Goal: Check status: Check status

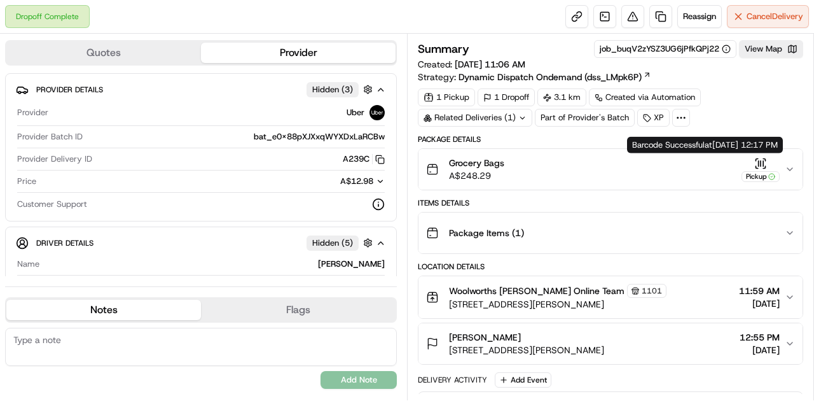
click at [756, 160] on icon "button" at bounding box center [760, 163] width 13 height 13
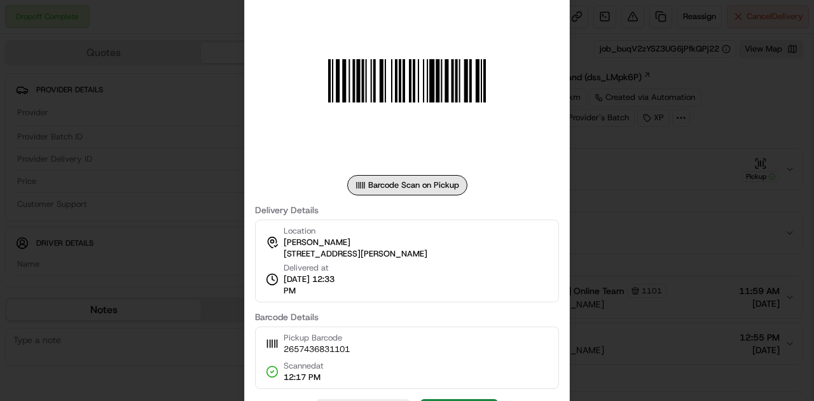
click at [622, 181] on div at bounding box center [407, 200] width 814 height 401
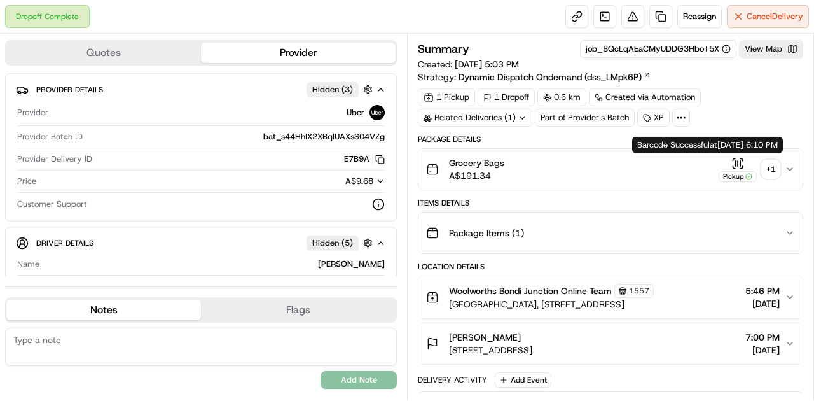
click at [734, 163] on icon "button" at bounding box center [737, 163] width 13 height 13
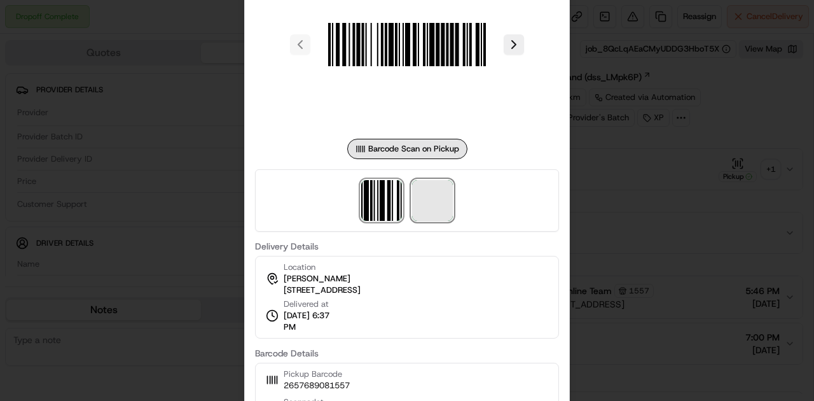
click at [424, 201] on span at bounding box center [432, 200] width 41 height 41
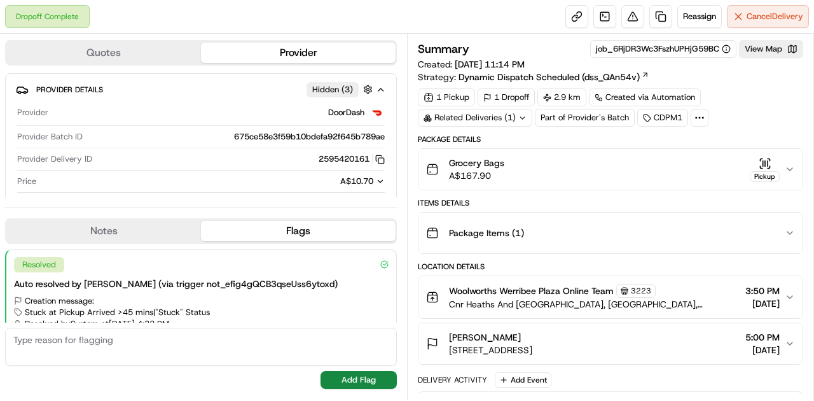
scroll to position [32, 0]
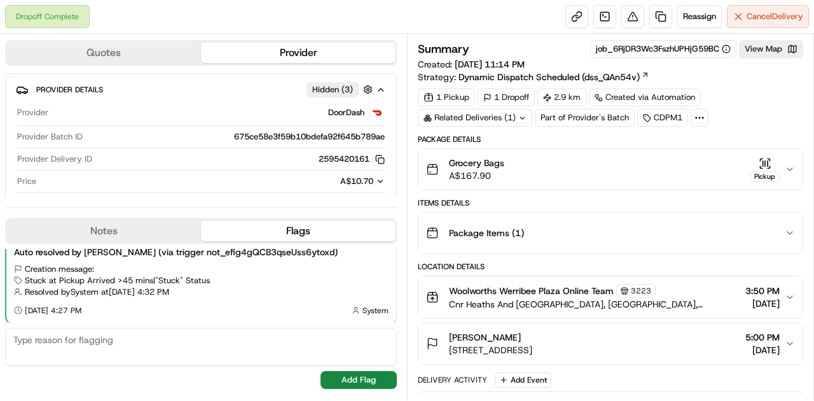
click at [765, 162] on icon "button" at bounding box center [765, 162] width 0 height 5
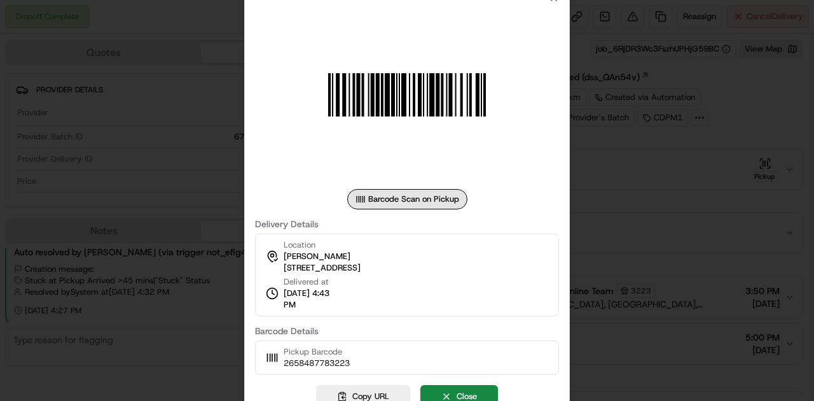
click at [625, 170] on div at bounding box center [407, 200] width 814 height 401
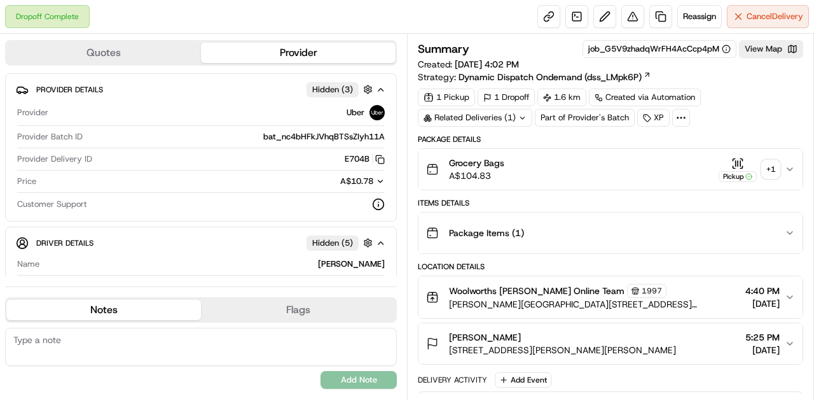
click at [511, 116] on div "Related Deliveries (1)" at bounding box center [475, 118] width 114 height 18
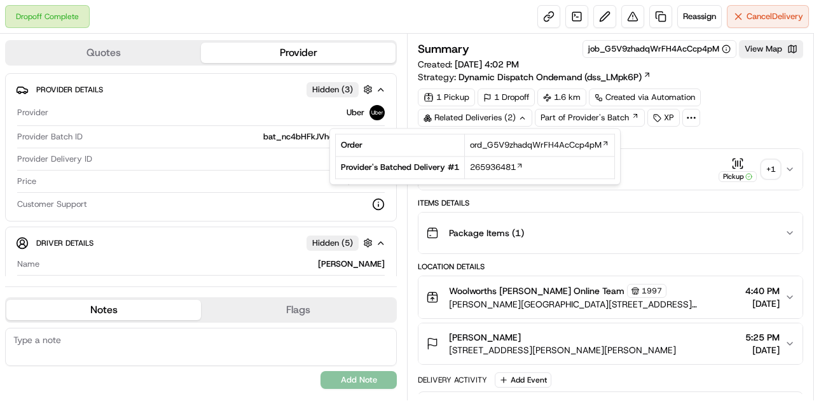
click at [511, 116] on div "Related Deliveries (2)" at bounding box center [475, 118] width 114 height 18
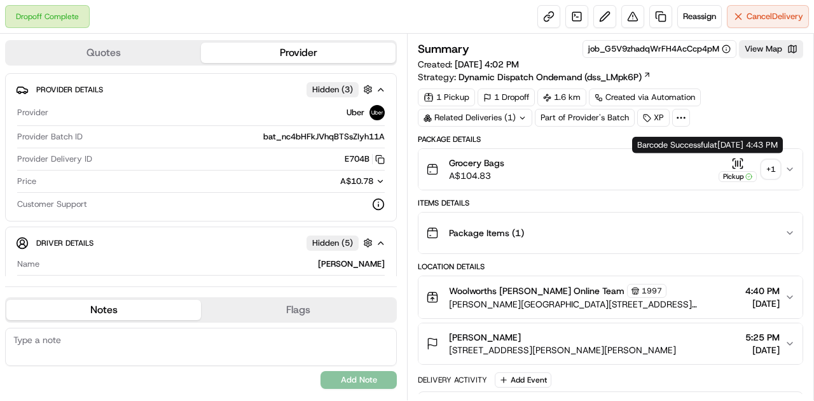
click at [737, 162] on icon "button" at bounding box center [737, 163] width 13 height 13
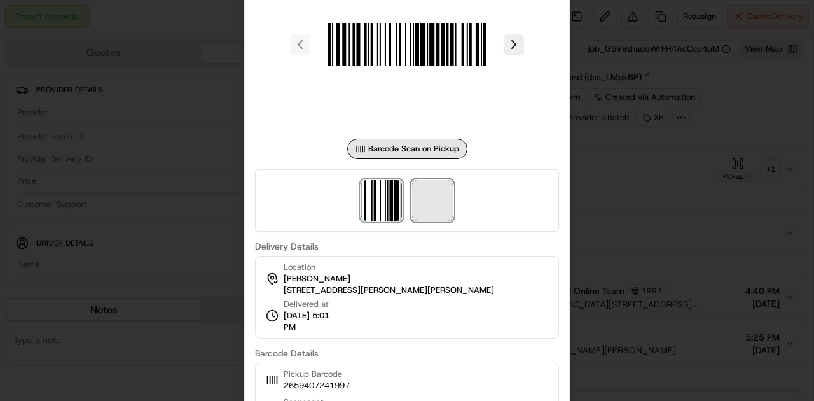
click at [420, 197] on span at bounding box center [432, 200] width 41 height 41
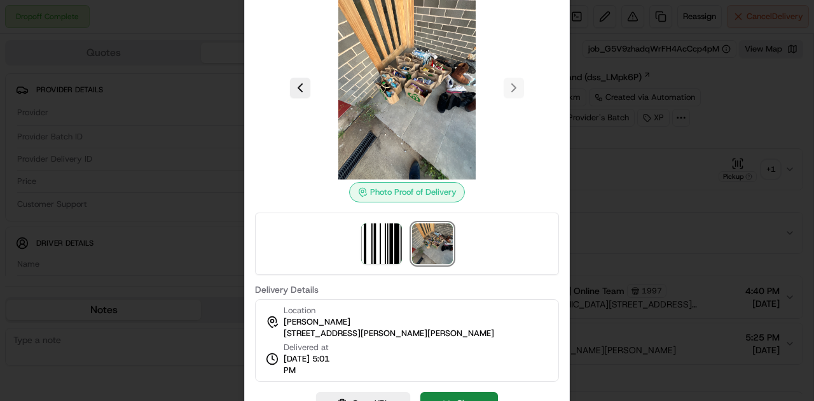
click at [632, 183] on div at bounding box center [407, 200] width 814 height 401
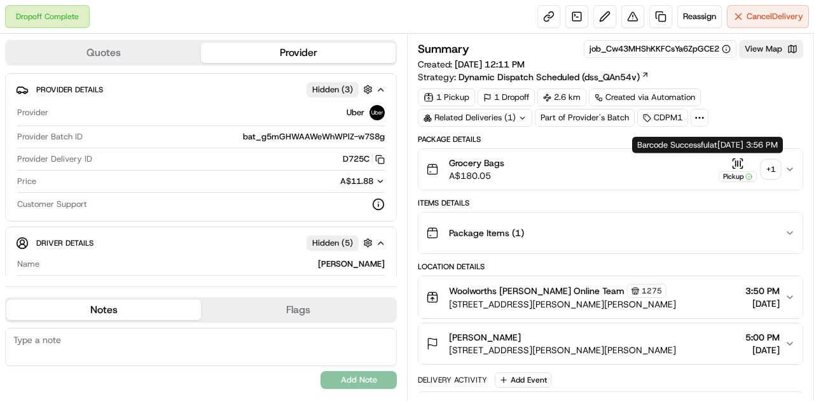
click at [738, 160] on icon "button" at bounding box center [737, 163] width 13 height 13
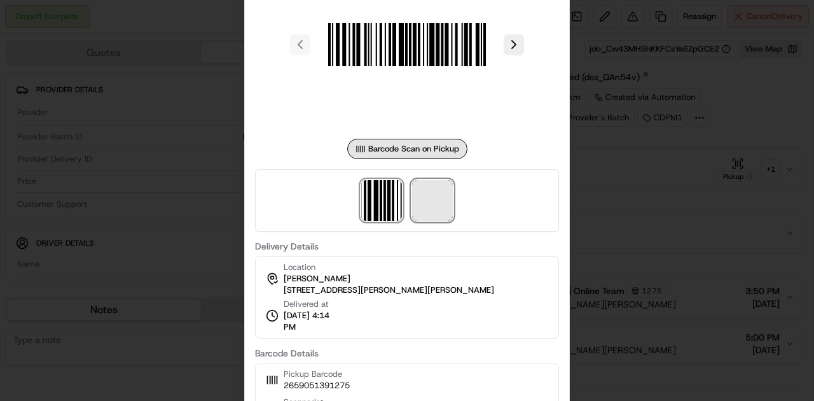
click at [437, 201] on span at bounding box center [432, 200] width 41 height 41
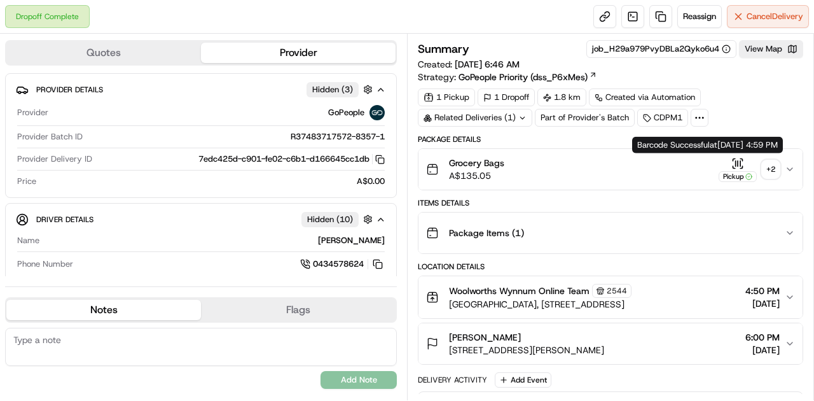
click at [742, 162] on icon "button" at bounding box center [737, 163] width 13 height 13
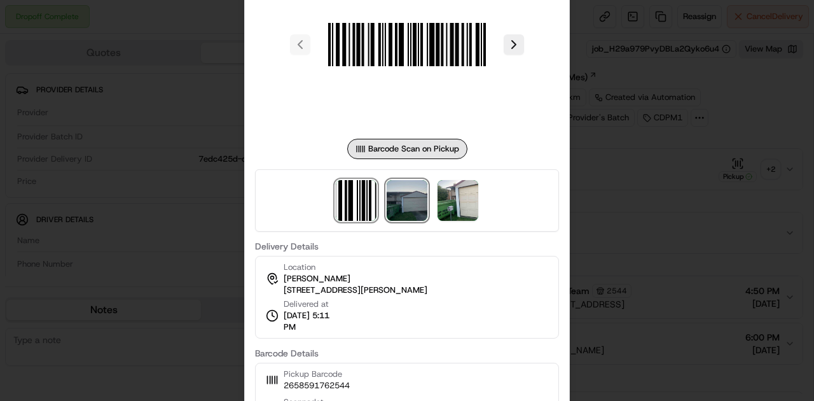
click at [404, 200] on img at bounding box center [407, 200] width 41 height 41
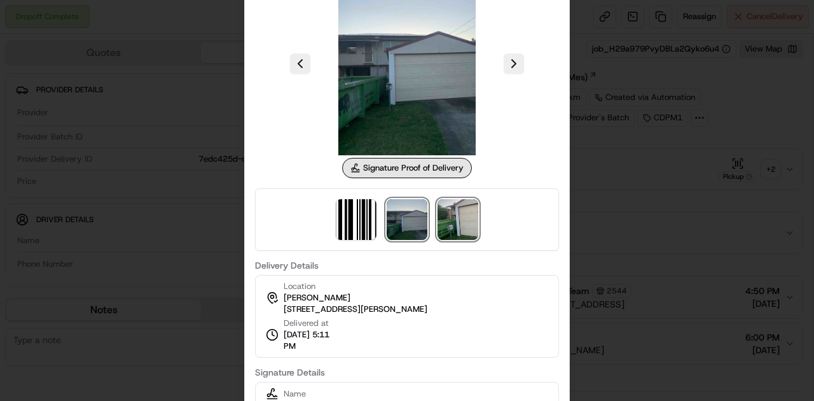
click at [445, 206] on img at bounding box center [458, 219] width 41 height 41
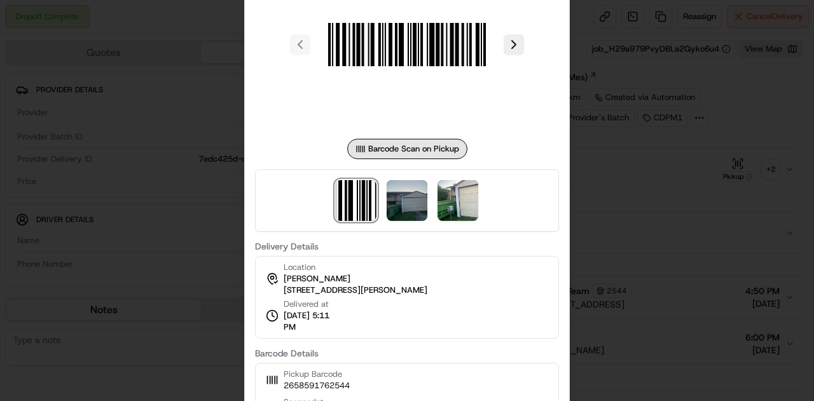
click at [665, 182] on div at bounding box center [407, 200] width 814 height 401
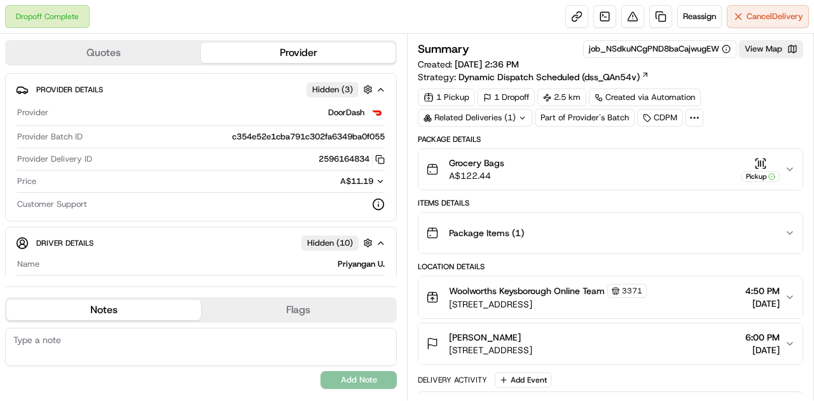
click at [485, 117] on div "Related Deliveries (1)" at bounding box center [475, 118] width 114 height 18
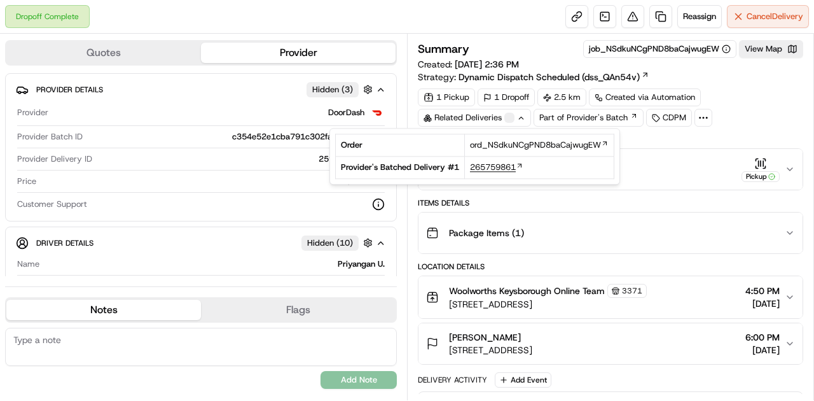
click at [494, 163] on span "265759861" at bounding box center [493, 167] width 46 height 11
click at [600, 261] on div "Location Details" at bounding box center [610, 266] width 385 height 10
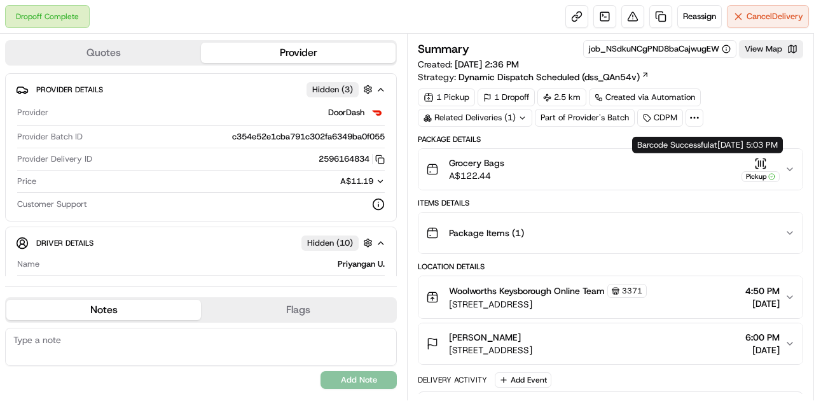
click at [757, 159] on icon "button" at bounding box center [760, 163] width 13 height 13
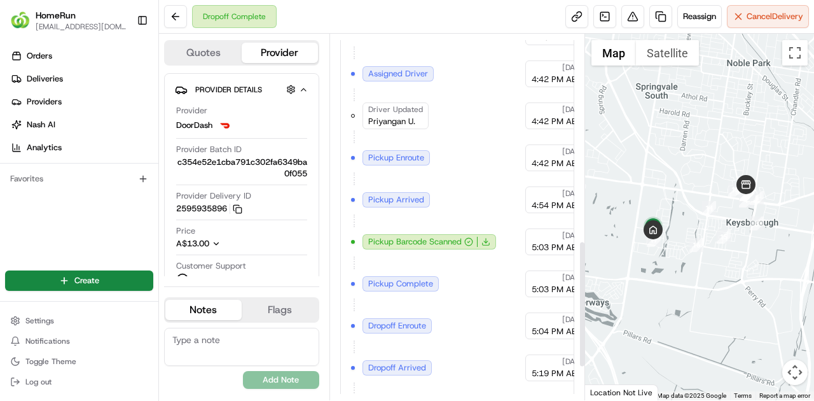
scroll to position [691, 0]
